Goal: Transaction & Acquisition: Obtain resource

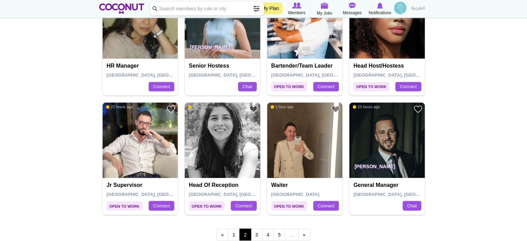
scroll to position [1144, 0]
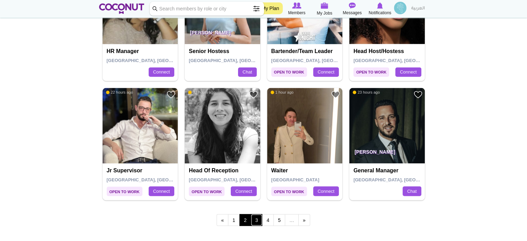
click at [258, 217] on link "3" at bounding box center [257, 220] width 12 height 12
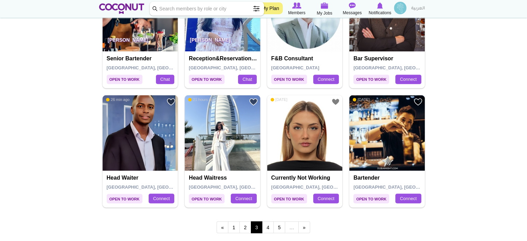
scroll to position [1144, 0]
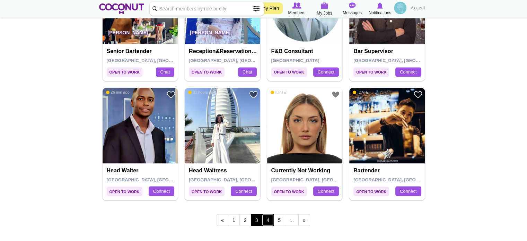
click at [269, 218] on link "4" at bounding box center [268, 220] width 12 height 12
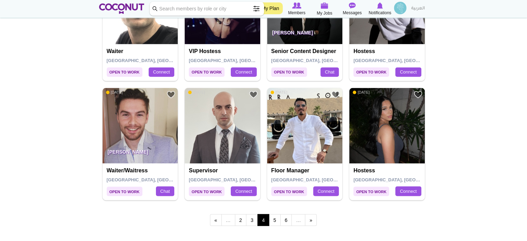
scroll to position [1144, 0]
click at [275, 219] on link "5" at bounding box center [275, 220] width 12 height 12
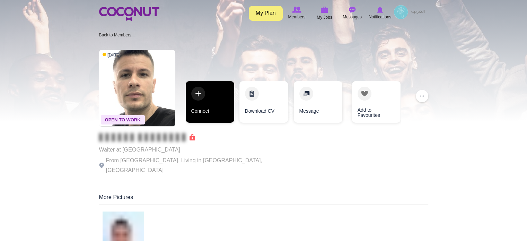
click at [201, 105] on link "Connect" at bounding box center [210, 102] width 49 height 42
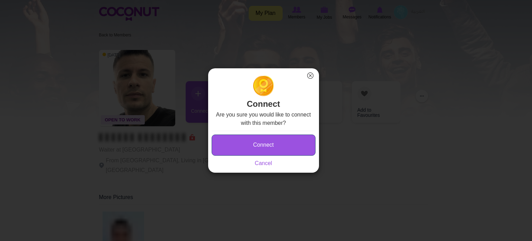
click at [252, 142] on button "Connect" at bounding box center [264, 144] width 104 height 21
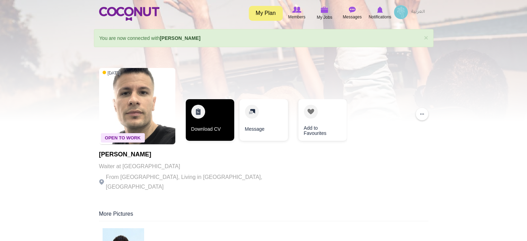
click at [217, 121] on link "Download CV" at bounding box center [210, 120] width 49 height 42
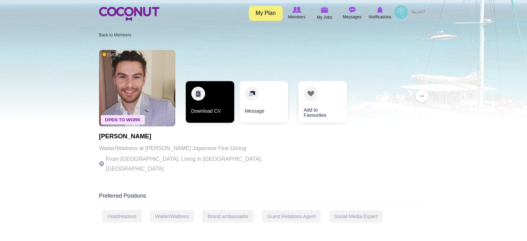
click at [214, 111] on link "Download CV" at bounding box center [210, 102] width 49 height 42
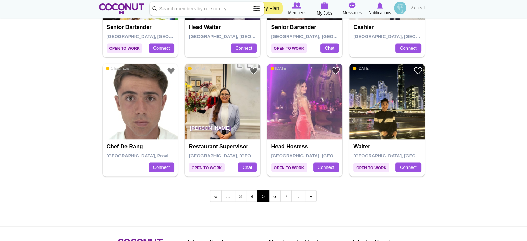
scroll to position [1178, 0]
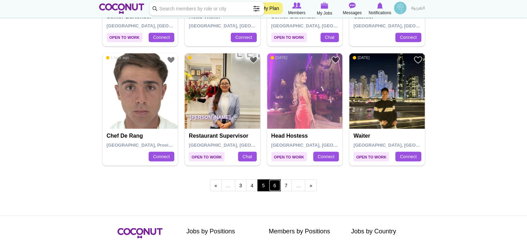
click at [276, 182] on link "6" at bounding box center [275, 185] width 12 height 12
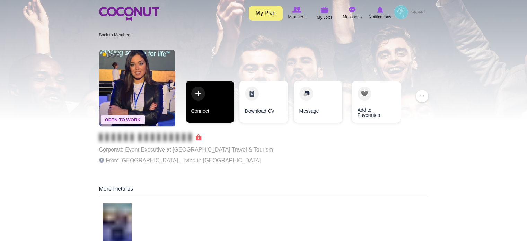
click at [217, 111] on link "Connect" at bounding box center [210, 102] width 49 height 42
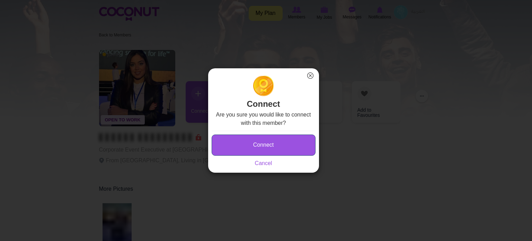
click at [261, 144] on button "Connect" at bounding box center [264, 144] width 104 height 21
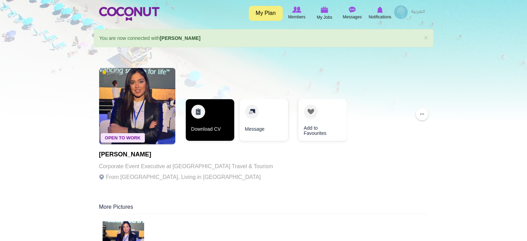
click at [204, 131] on link "Download CV" at bounding box center [210, 120] width 49 height 42
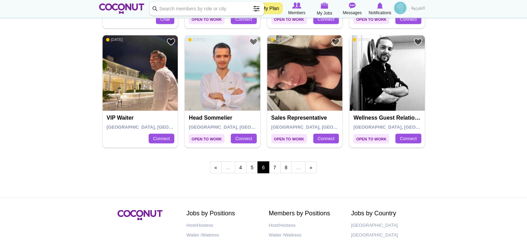
scroll to position [1213, 0]
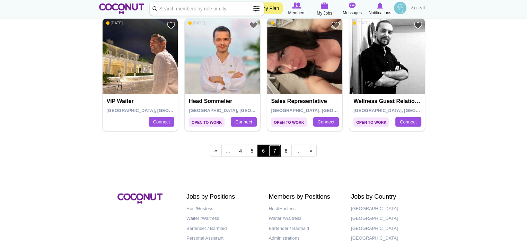
click at [277, 150] on link "7" at bounding box center [275, 151] width 12 height 12
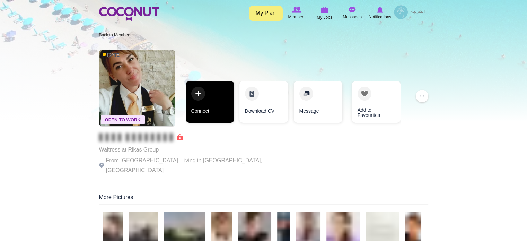
click at [206, 106] on link "Connect" at bounding box center [210, 102] width 49 height 42
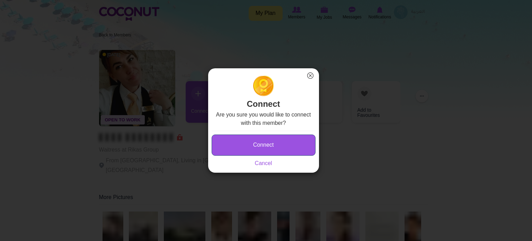
click at [247, 143] on button "Connect" at bounding box center [264, 144] width 104 height 21
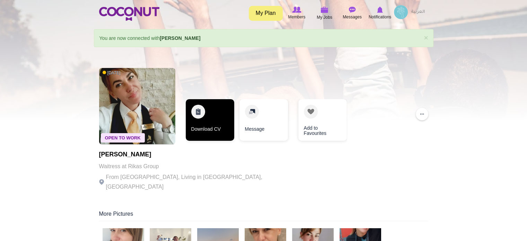
click at [209, 126] on link "Download CV" at bounding box center [210, 120] width 49 height 42
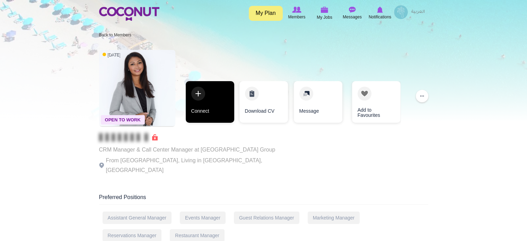
click at [198, 111] on link "Connect" at bounding box center [210, 102] width 49 height 42
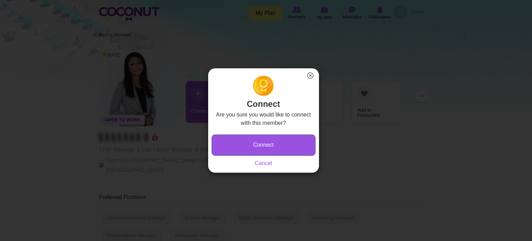
click at [245, 143] on button "Connect" at bounding box center [264, 144] width 104 height 21
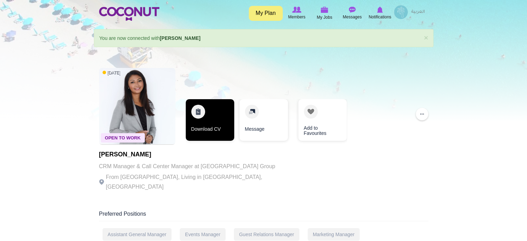
click at [207, 126] on link "Download CV" at bounding box center [210, 120] width 49 height 42
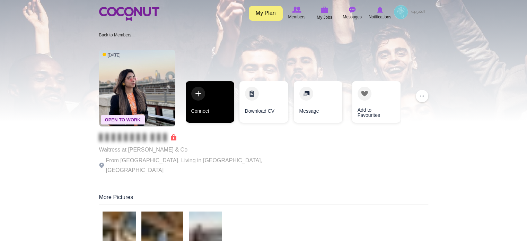
click at [204, 114] on link "Connect" at bounding box center [210, 102] width 49 height 42
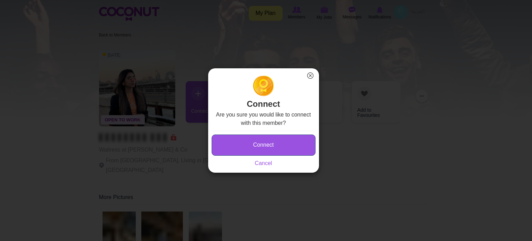
click at [239, 151] on button "Connect" at bounding box center [264, 144] width 104 height 21
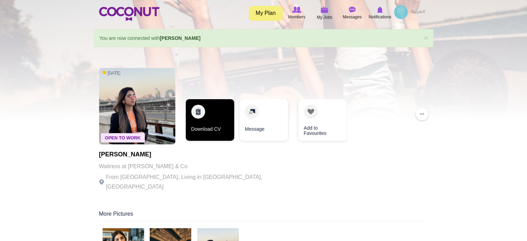
click at [210, 124] on link "Download CV" at bounding box center [210, 120] width 49 height 42
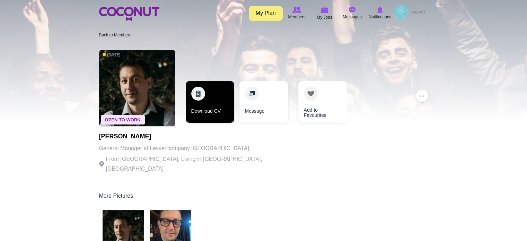
click at [202, 102] on link "Download CV" at bounding box center [210, 102] width 49 height 42
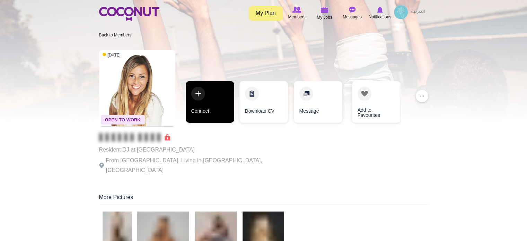
click at [216, 109] on link "Connect" at bounding box center [210, 102] width 49 height 42
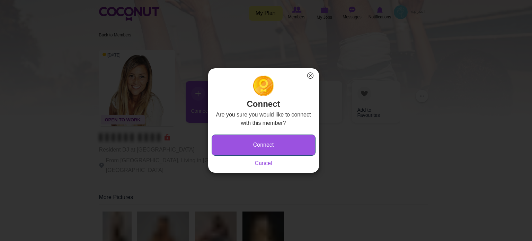
click at [237, 137] on button "Connect" at bounding box center [264, 144] width 104 height 21
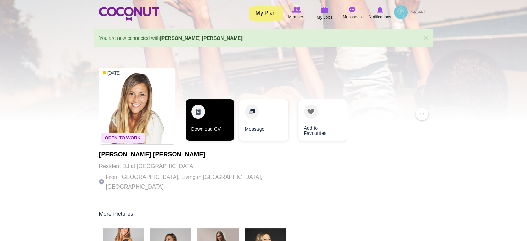
click at [209, 114] on link "Download CV" at bounding box center [210, 120] width 49 height 42
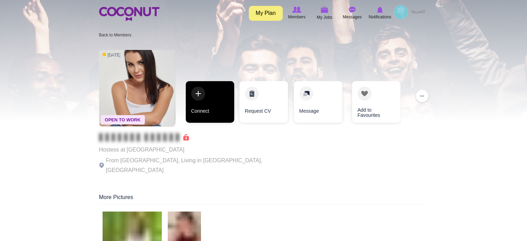
click at [207, 107] on link "Connect" at bounding box center [210, 102] width 49 height 42
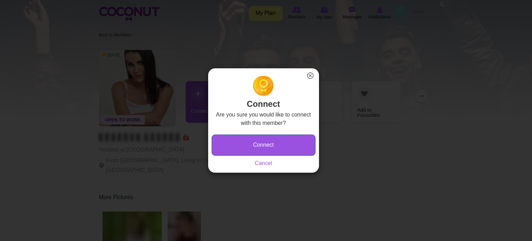
click at [273, 145] on button "Connect" at bounding box center [264, 144] width 104 height 21
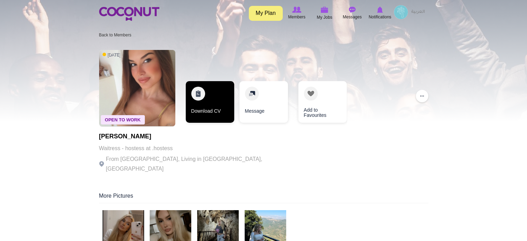
click at [211, 106] on link "Download CV" at bounding box center [210, 102] width 49 height 42
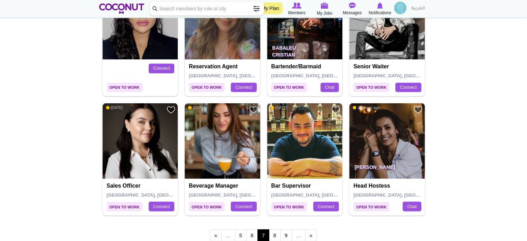
scroll to position [1144, 0]
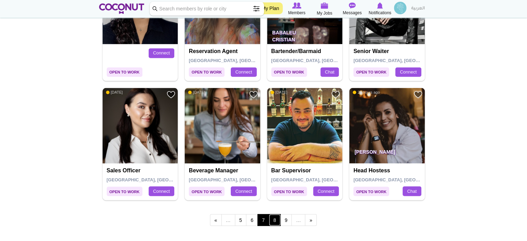
click at [274, 220] on link "8" at bounding box center [275, 220] width 12 height 12
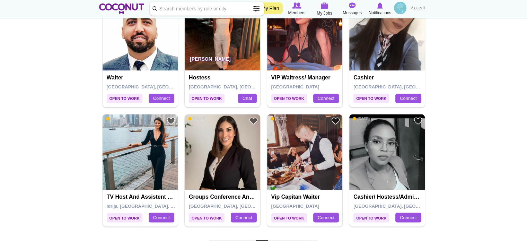
scroll to position [1144, 0]
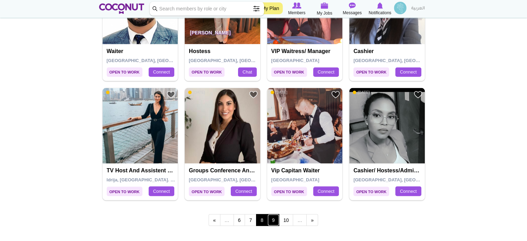
click at [270, 216] on link "9" at bounding box center [274, 220] width 12 height 12
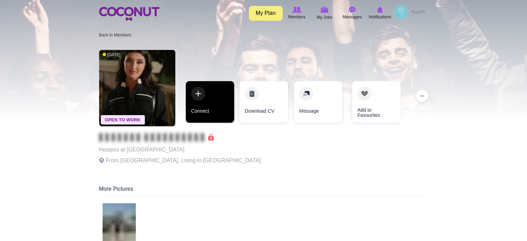
click at [219, 115] on link "Connect" at bounding box center [210, 102] width 49 height 42
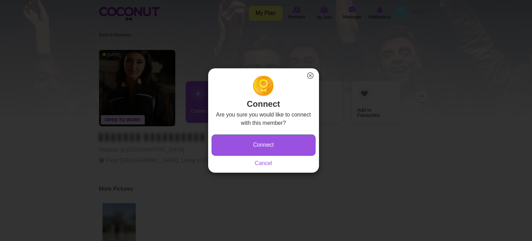
click at [237, 149] on button "Connect" at bounding box center [264, 144] width 104 height 21
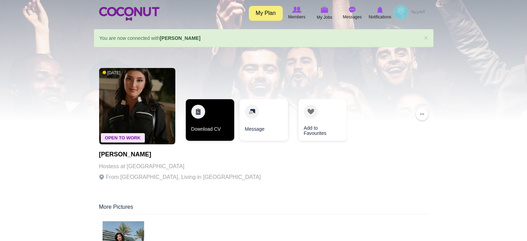
click at [213, 120] on link "Download CV" at bounding box center [210, 120] width 49 height 42
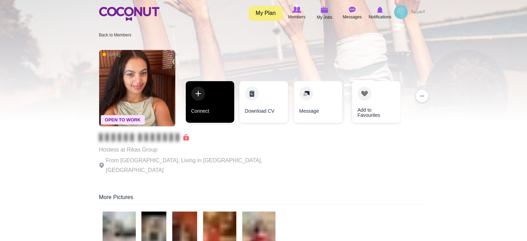
click at [214, 113] on link "Connect" at bounding box center [210, 102] width 49 height 42
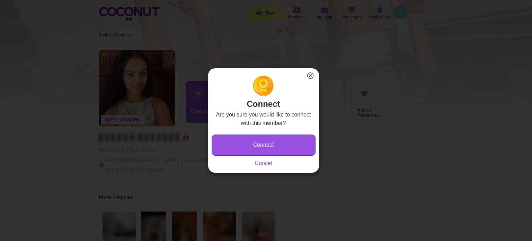
click at [251, 145] on button "Connect" at bounding box center [264, 144] width 104 height 21
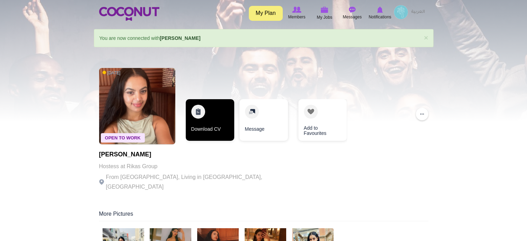
click at [215, 129] on link "Download CV" at bounding box center [210, 120] width 49 height 42
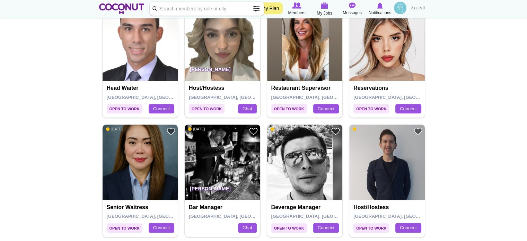
scroll to position [762, 0]
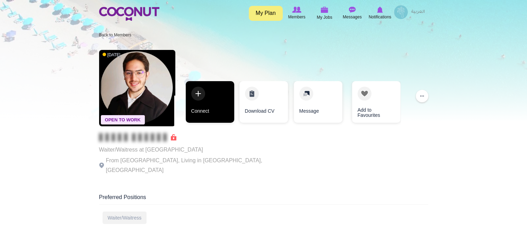
click at [204, 114] on link "Connect" at bounding box center [210, 102] width 49 height 42
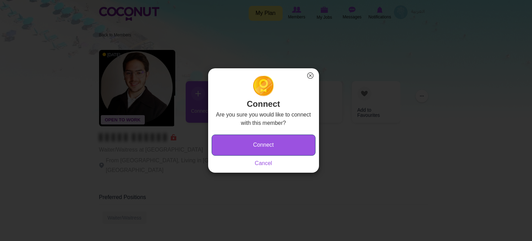
click at [256, 143] on button "Connect" at bounding box center [264, 144] width 104 height 21
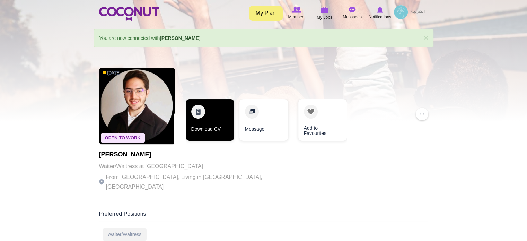
click at [214, 127] on link "Download CV" at bounding box center [210, 120] width 49 height 42
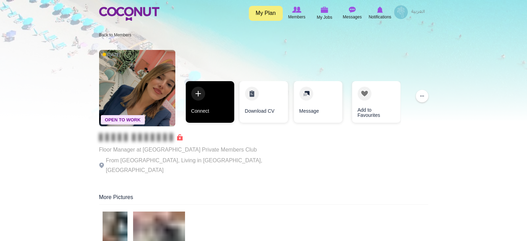
click at [212, 111] on link "Connect" at bounding box center [210, 102] width 49 height 42
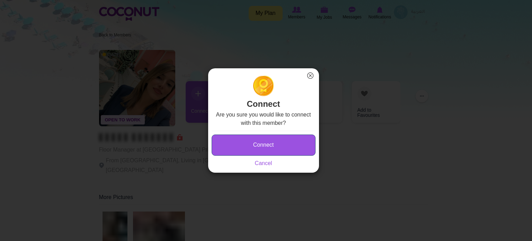
click at [238, 146] on button "Connect" at bounding box center [264, 144] width 104 height 21
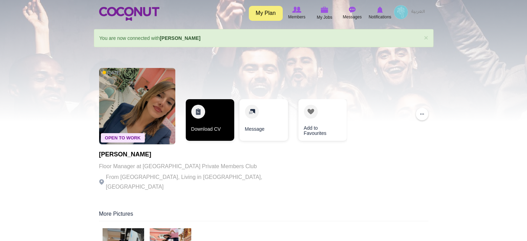
click at [211, 128] on link "Download CV" at bounding box center [210, 120] width 49 height 42
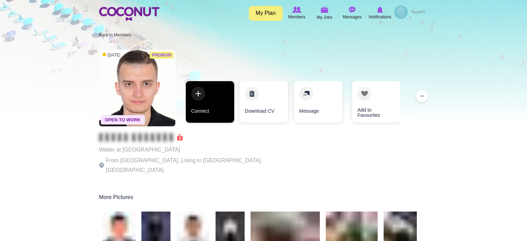
click at [210, 106] on link "Connect" at bounding box center [210, 102] width 49 height 42
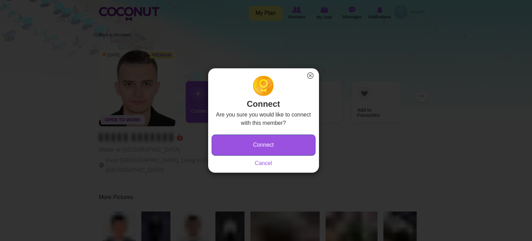
click at [258, 149] on button "Connect" at bounding box center [264, 144] width 104 height 21
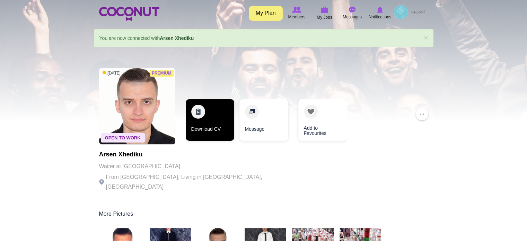
click at [215, 117] on link "Download CV" at bounding box center [210, 120] width 49 height 42
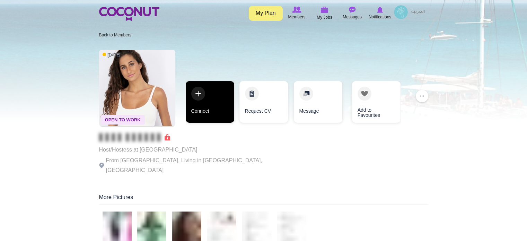
click at [222, 103] on link "Connect" at bounding box center [210, 102] width 49 height 42
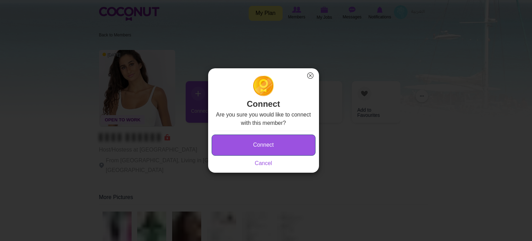
click at [254, 140] on button "Connect" at bounding box center [264, 144] width 104 height 21
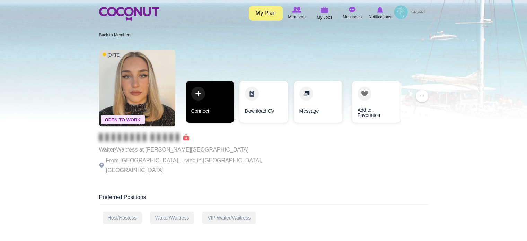
click at [215, 113] on link "Connect" at bounding box center [210, 102] width 49 height 42
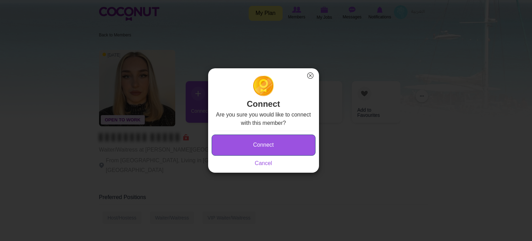
click at [256, 142] on button "Connect" at bounding box center [264, 144] width 104 height 21
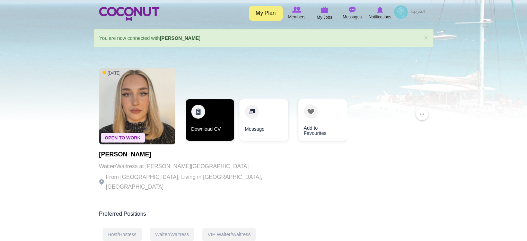
click at [216, 131] on link "Download CV" at bounding box center [210, 120] width 49 height 42
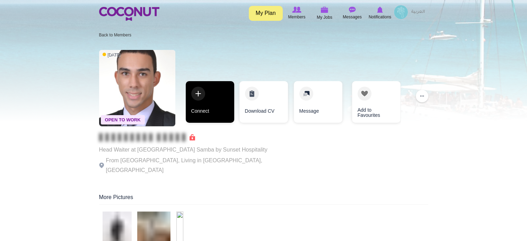
click at [218, 111] on link "Connect" at bounding box center [210, 102] width 49 height 42
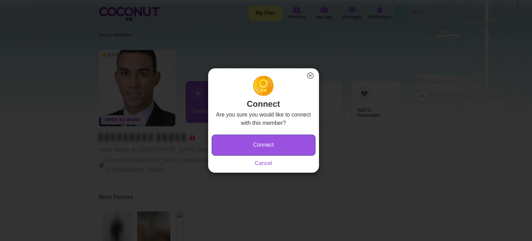
click at [256, 149] on button "Connect" at bounding box center [264, 144] width 104 height 21
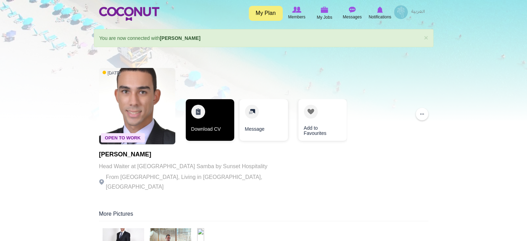
click at [222, 117] on link "Download CV" at bounding box center [210, 120] width 49 height 42
